Goal: Information Seeking & Learning: Learn about a topic

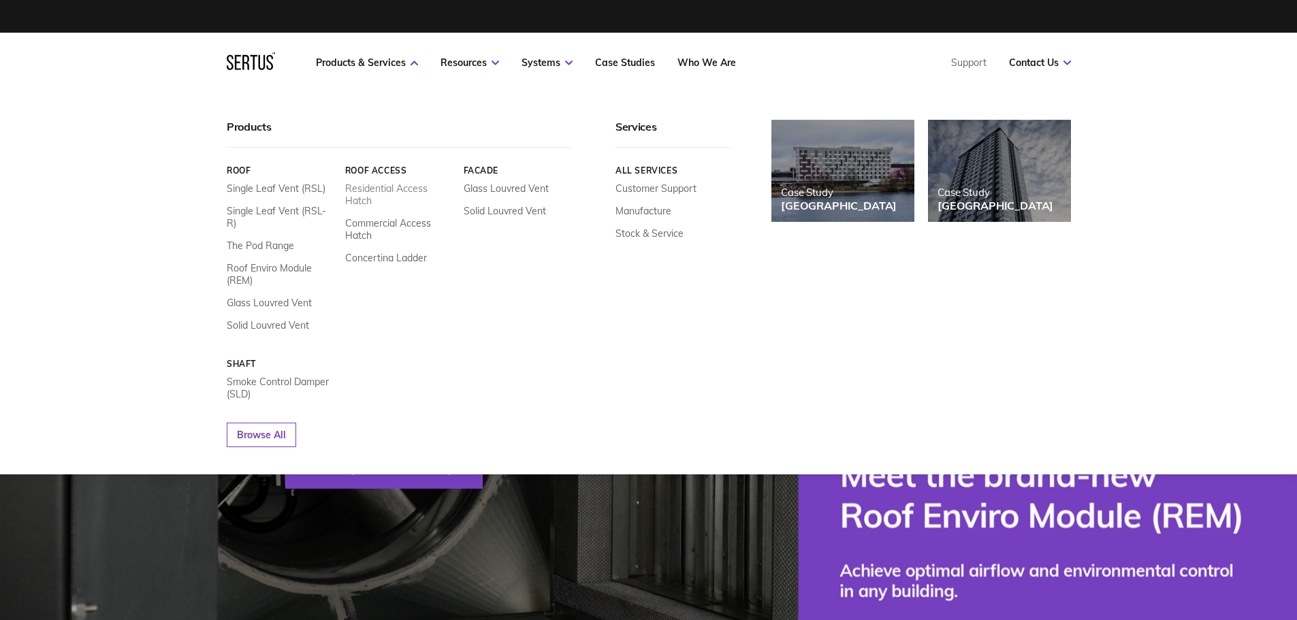
click at [411, 195] on link "Residential Access Hatch" at bounding box center [398, 194] width 108 height 25
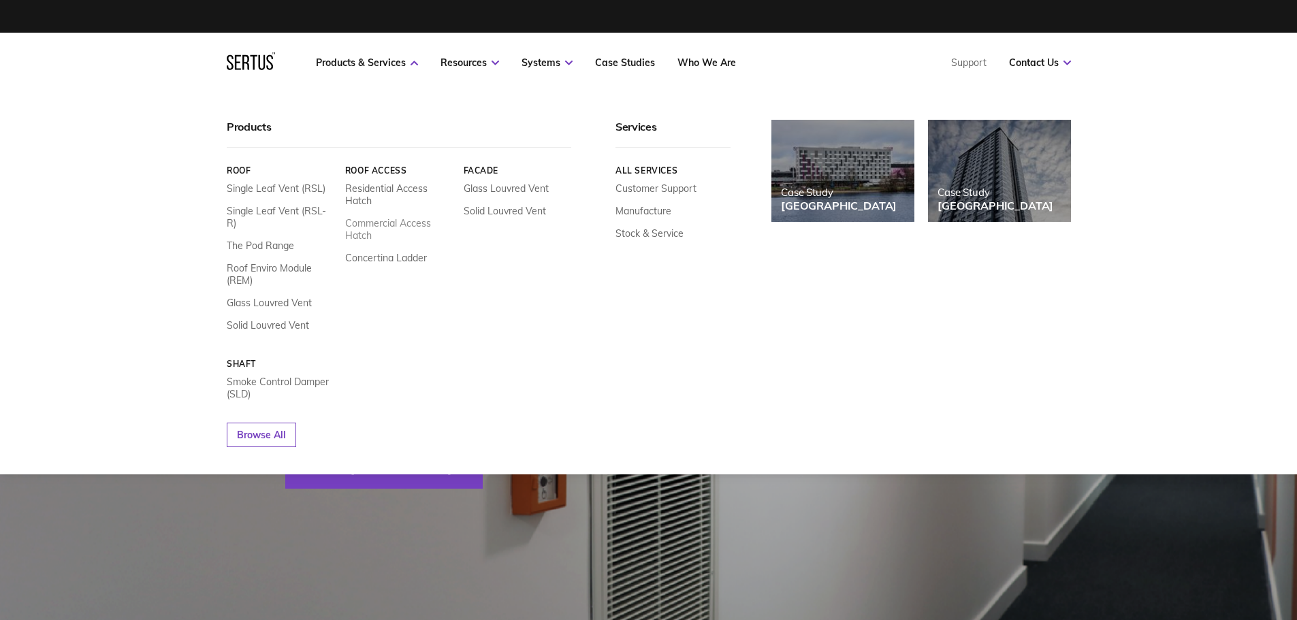
click at [369, 234] on link "Commercial Access Hatch" at bounding box center [398, 229] width 108 height 25
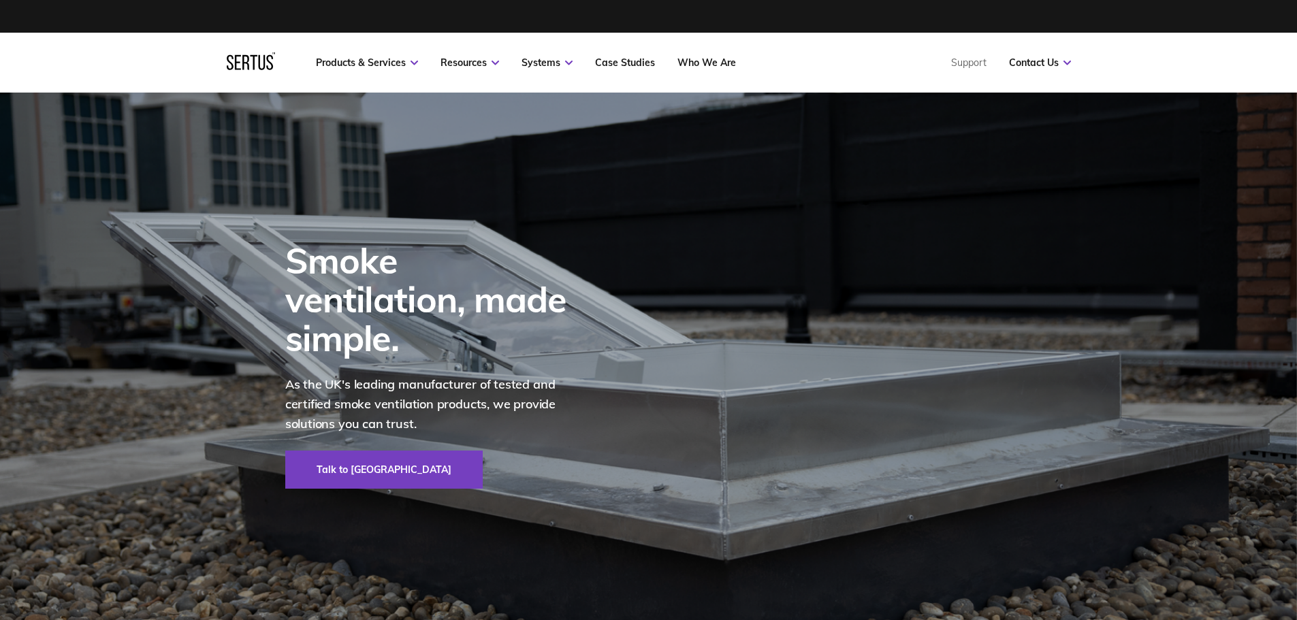
click at [912, 272] on div "Smoke ventilation, made simple. As the UK's leading manufacturer of tested and …" at bounding box center [649, 365] width 798 height 545
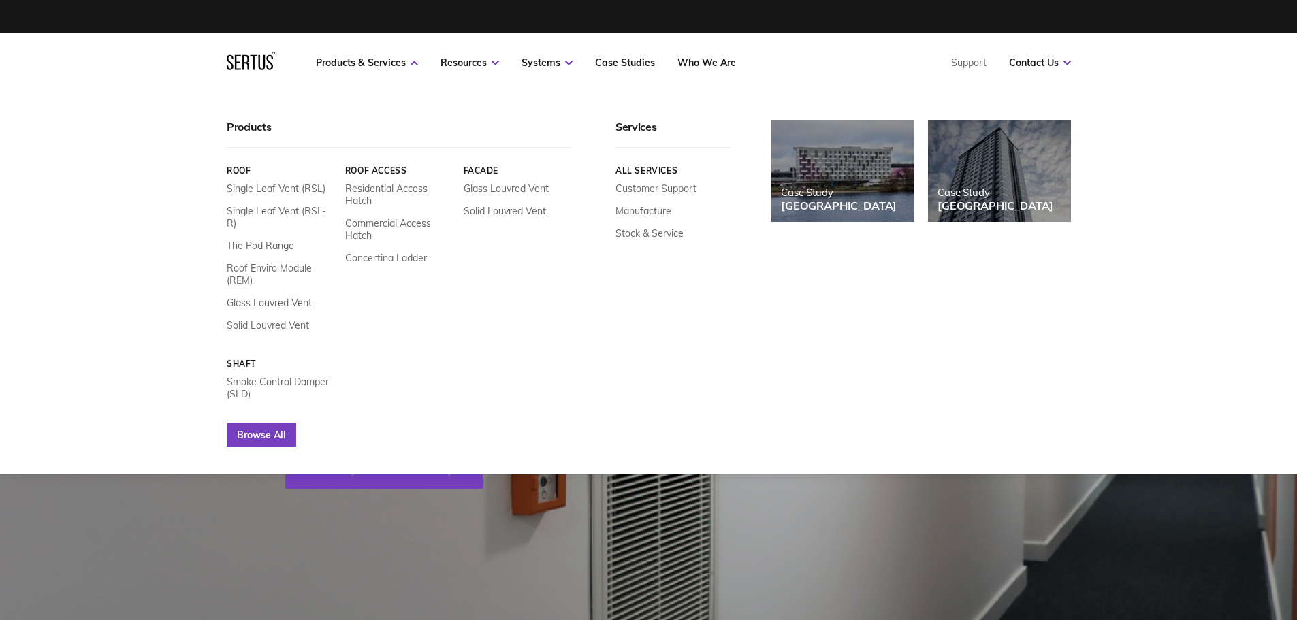
click at [278, 423] on link "Browse All" at bounding box center [261, 435] width 69 height 25
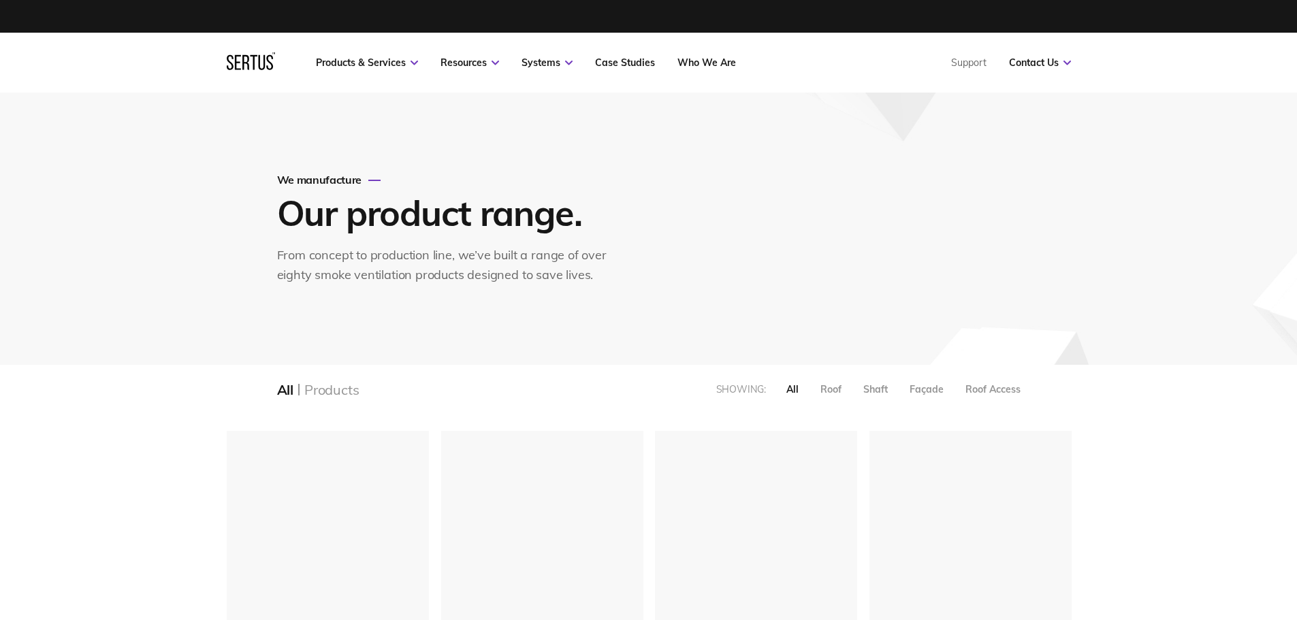
scroll to position [1798, 865]
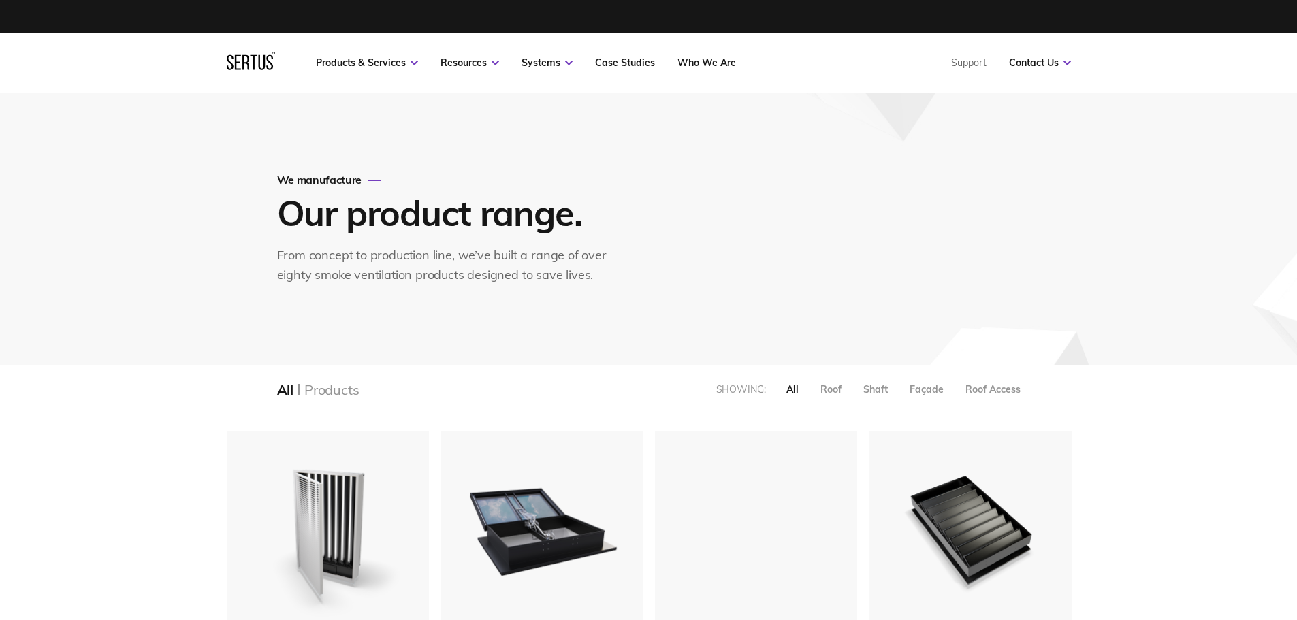
click at [336, 385] on div "Products" at bounding box center [331, 389] width 54 height 17
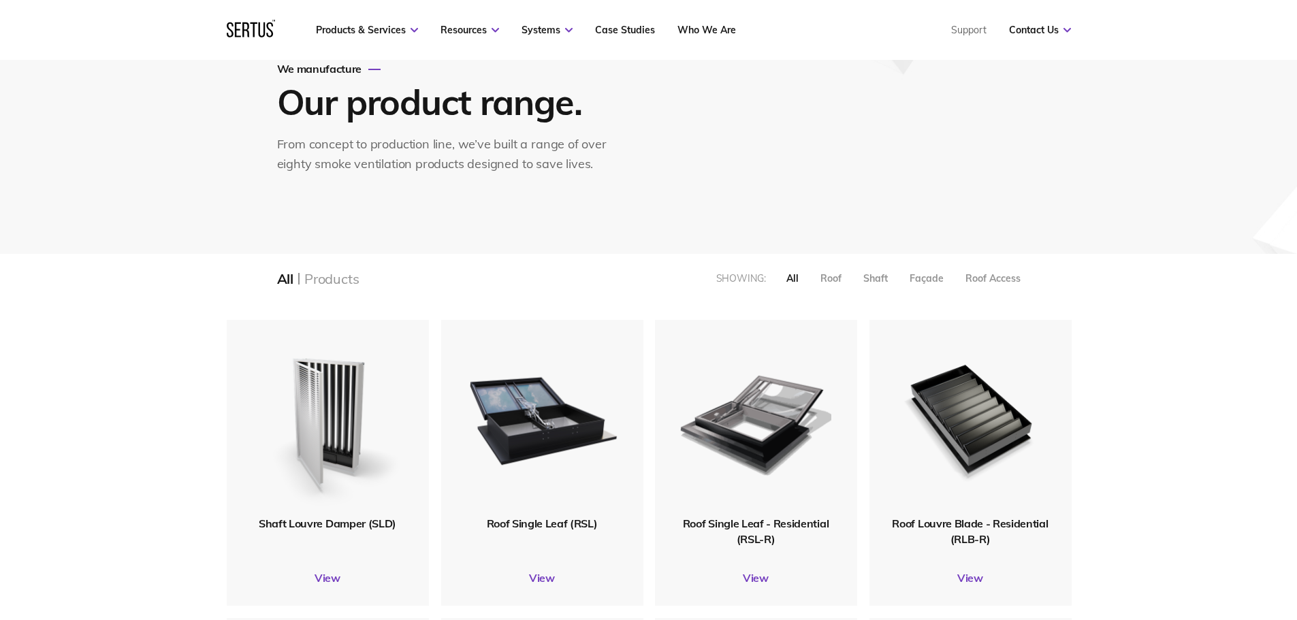
scroll to position [204, 0]
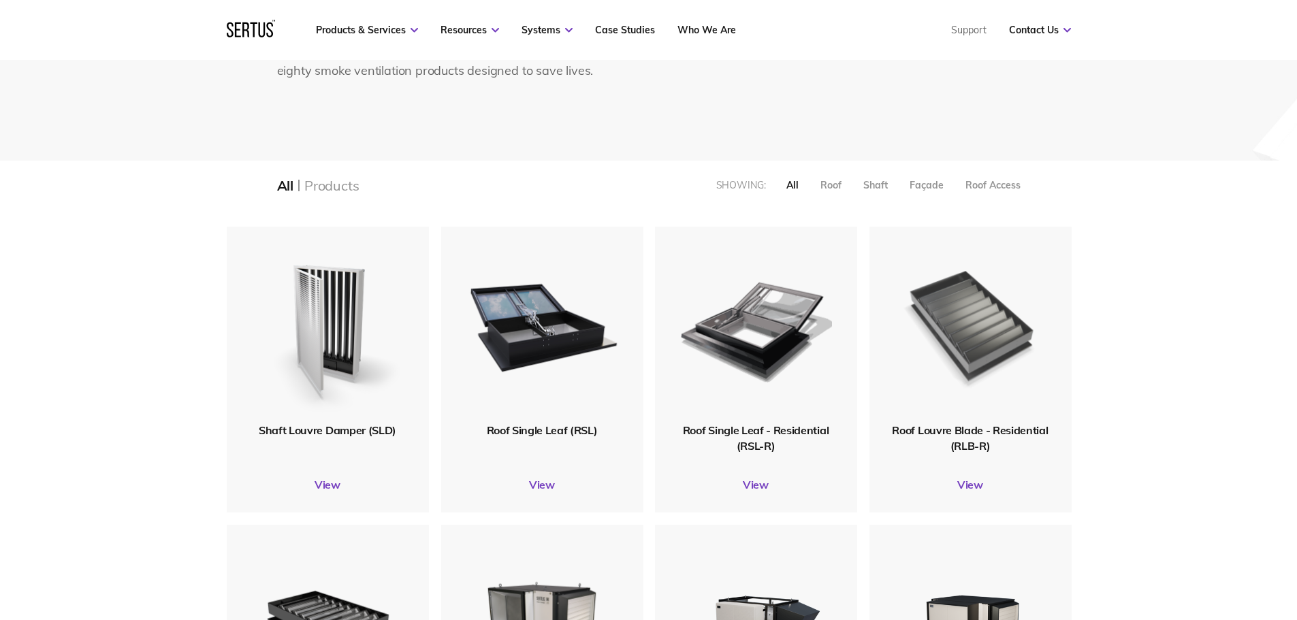
click at [966, 370] on img at bounding box center [969, 325] width 153 height 189
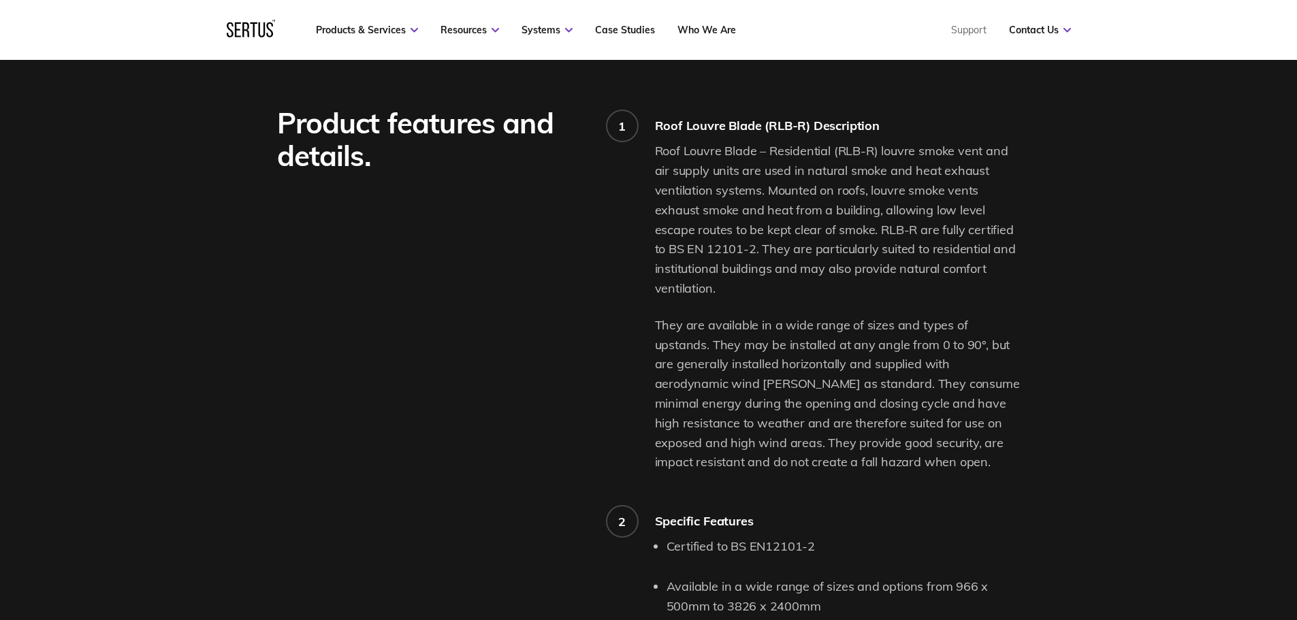
scroll to position [1021, 0]
